Goal: Task Accomplishment & Management: Use online tool/utility

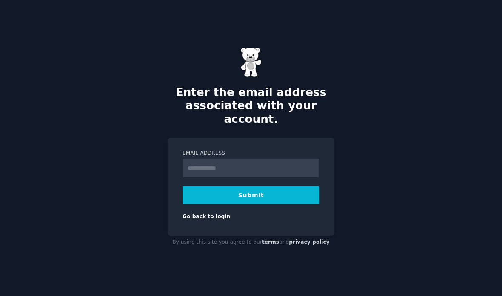
click at [275, 176] on input "Email Address" at bounding box center [250, 168] width 137 height 19
type input "**********"
click at [274, 204] on button "Submit" at bounding box center [250, 195] width 137 height 18
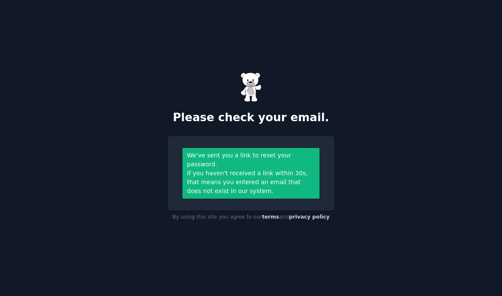
click at [362, 205] on div "Please check your email. We’ve sent you a link to reset your password. If you h…" at bounding box center [251, 148] width 502 height 296
click at [433, 163] on div "Please check your email. We’ve sent you a link to reset your password. If you h…" at bounding box center [251, 148] width 502 height 296
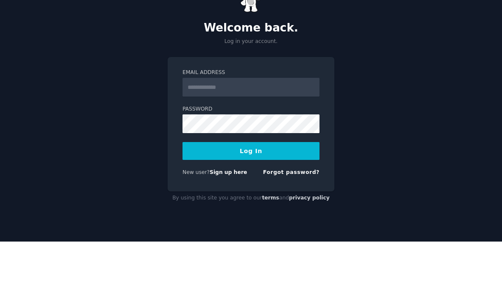
scroll to position [34, 0]
click at [268, 132] on input "Email Address" at bounding box center [250, 141] width 137 height 19
type input "**********"
click at [286, 196] on button "Log In" at bounding box center [250, 205] width 137 height 18
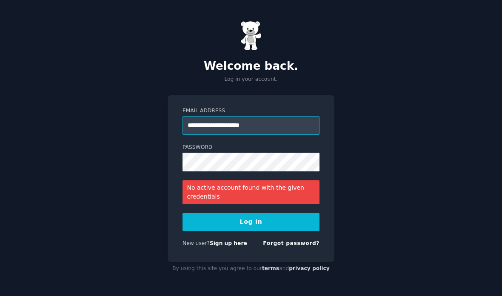
click at [301, 116] on input "**********" at bounding box center [250, 125] width 137 height 19
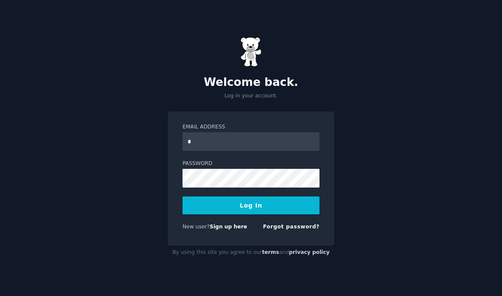
type input "**********"
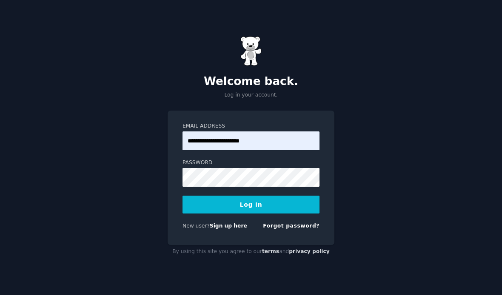
click at [293, 214] on button "Log In" at bounding box center [250, 205] width 137 height 18
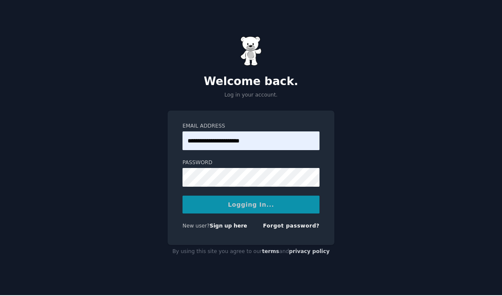
scroll to position [1, 0]
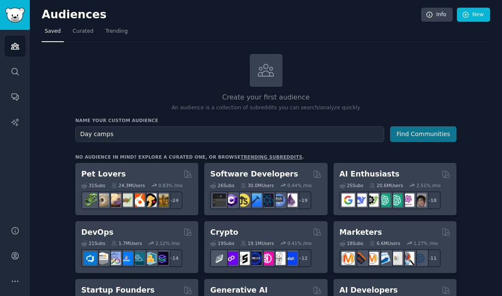
type input "Day camps"
click at [427, 129] on button "Find Communities" at bounding box center [423, 134] width 66 height 16
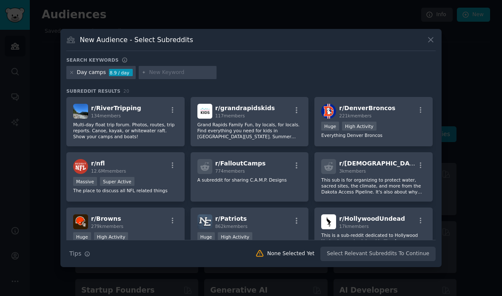
click at [92, 77] on div "Day camps" at bounding box center [91, 73] width 29 height 8
click at [71, 75] on icon at bounding box center [71, 72] width 5 height 5
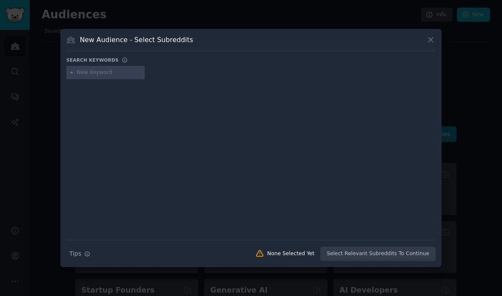
click at [100, 77] on input "text" at bounding box center [109, 73] width 65 height 8
type input "Kids day camp"
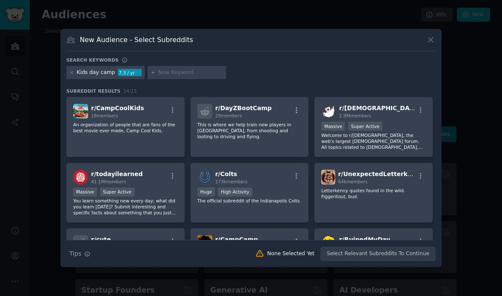
click at [188, 77] on input "text" at bounding box center [190, 73] width 65 height 8
type input "Summer camp"
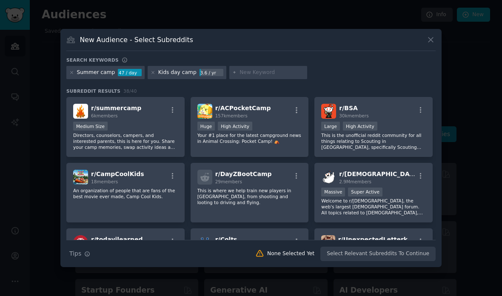
click at [267, 77] on input "text" at bounding box center [271, 73] width 65 height 8
type input "Daycare"
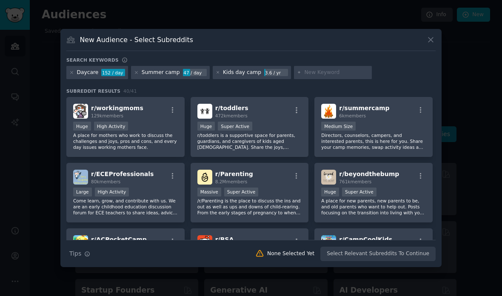
type input "S"
type input "s"
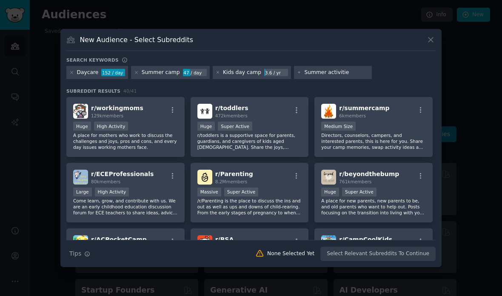
type input "Summer activities"
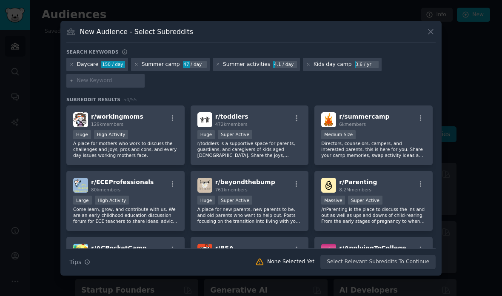
type input "A"
type input "Local day camps"
